Goal: Task Accomplishment & Management: Complete application form

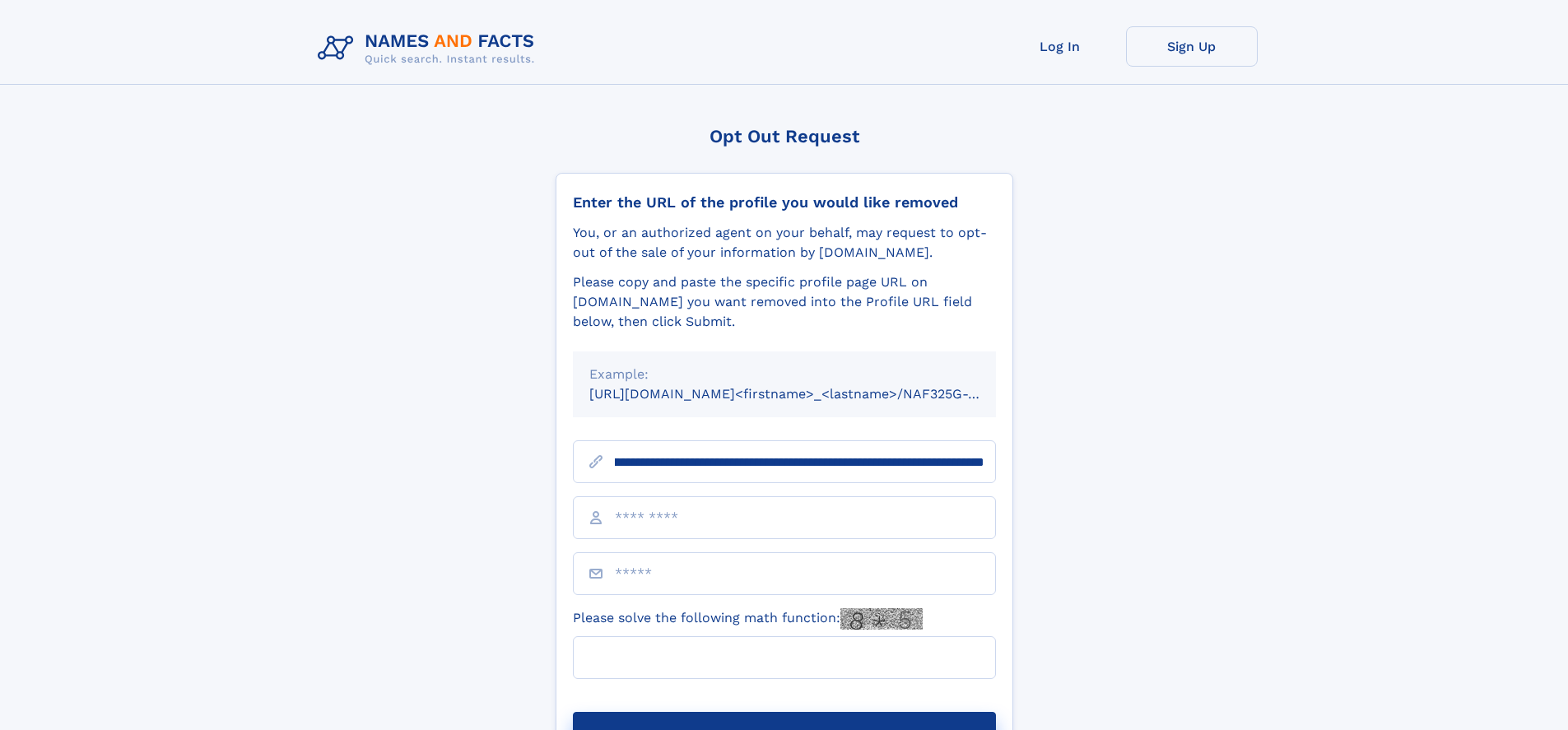
scroll to position [0, 181]
type input "**********"
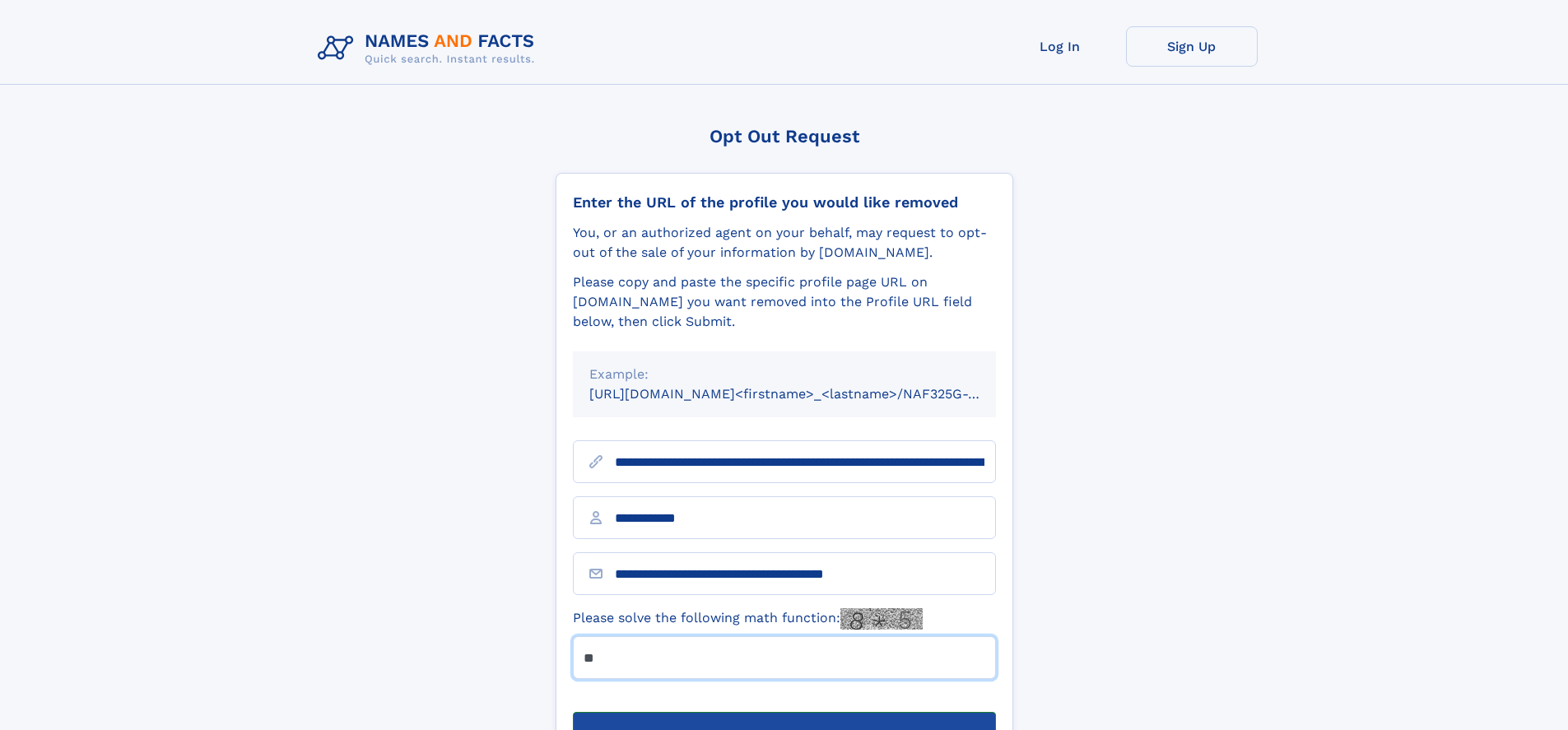
type input "**"
click at [783, 712] on button "Submit Opt Out Request" at bounding box center [784, 738] width 423 height 52
